Goal: Task Accomplishment & Management: Use online tool/utility

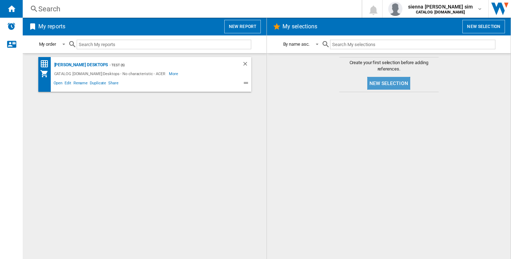
click at [383, 88] on button "New selection" at bounding box center [388, 83] width 43 height 13
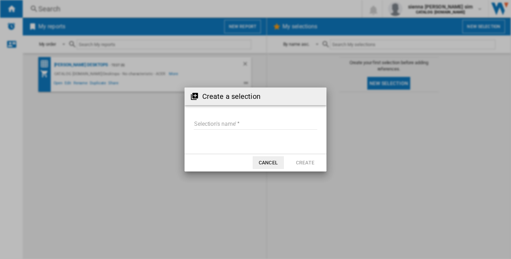
click at [273, 129] on input "Selection's name'" at bounding box center [255, 124] width 123 height 11
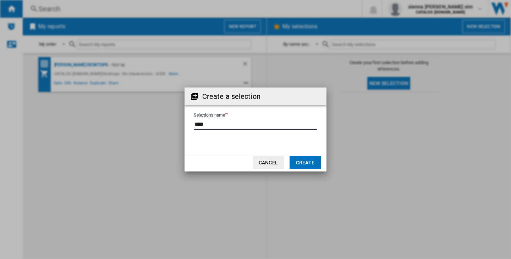
type input "****"
click at [308, 167] on button "Create" at bounding box center [304, 162] width 31 height 13
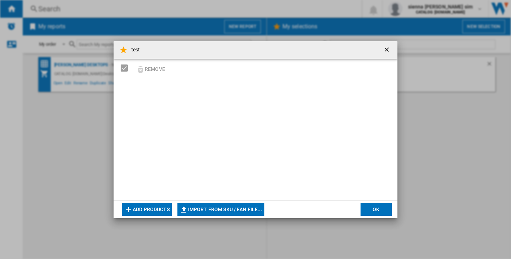
click at [202, 210] on button "Import from SKU / EAN file..." at bounding box center [220, 209] width 87 height 13
type input "**********"
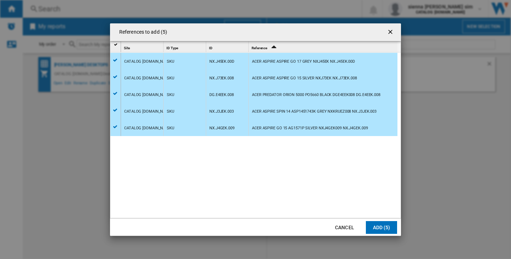
click at [376, 226] on button "Add (5)" at bounding box center [381, 227] width 31 height 13
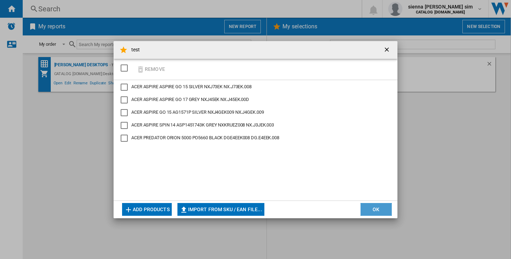
click at [378, 206] on button "OK" at bounding box center [375, 209] width 31 height 13
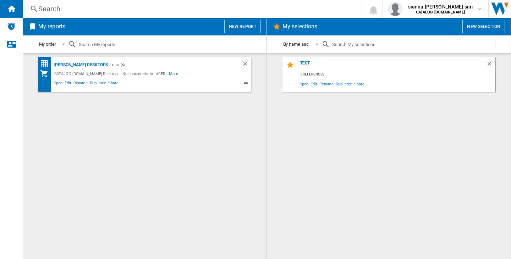
click at [299, 85] on span "Open" at bounding box center [303, 84] width 11 height 10
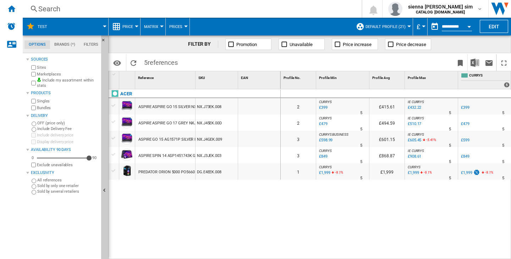
click at [306, 241] on div "0 2 CURRYS : -1.0 % £399 % N/A 5 CURRYS : £415.61 IE CURRYS : IE CURRYS -1.0 % …" at bounding box center [396, 174] width 231 height 170
click at [105, 39] on ng-md-icon "Hide" at bounding box center [105, 42] width 9 height 9
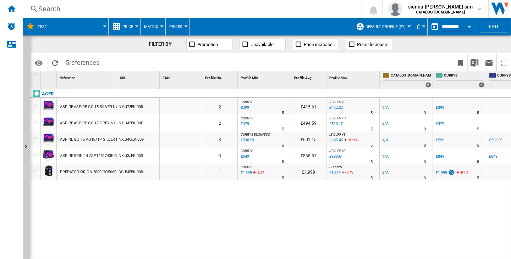
click at [219, 225] on div "0 2 CURRYS : -1.0 % £399 % N/A 5 CURRYS : £415.61 IE CURRYS : IE CURRYS -1.0 % …" at bounding box center [356, 174] width 309 height 170
click at [12, 2] on div "Home" at bounding box center [11, 9] width 23 height 18
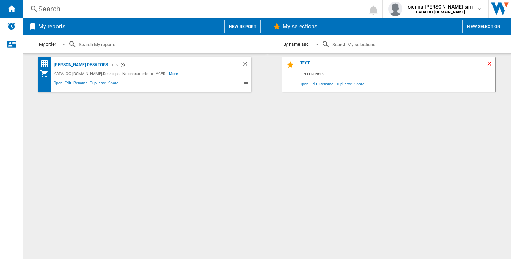
click at [490, 63] on ng-md-icon "Delete" at bounding box center [490, 65] width 9 height 9
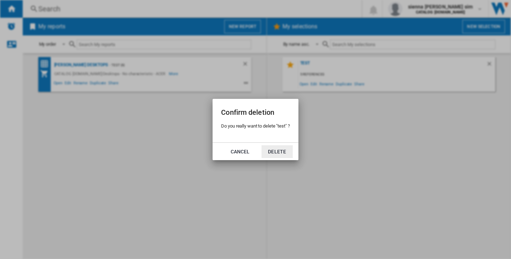
click at [291, 153] on button "Delete" at bounding box center [276, 151] width 31 height 13
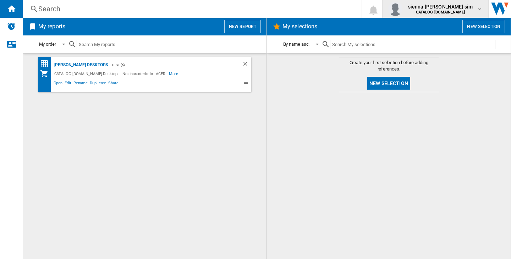
click at [405, 11] on div "button" at bounding box center [396, 9] width 17 height 14
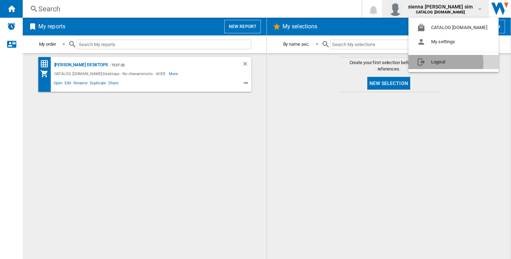
click at [429, 63] on button "Logout" at bounding box center [453, 62] width 90 height 14
